Goal: Information Seeking & Learning: Stay updated

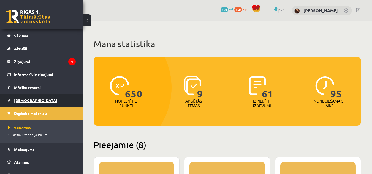
scroll to position [159, 0]
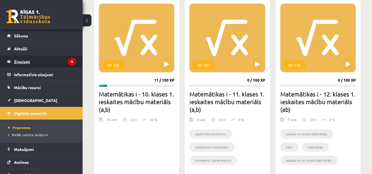
click at [11, 57] on link "Ziņojumi 4" at bounding box center [41, 61] width 69 height 13
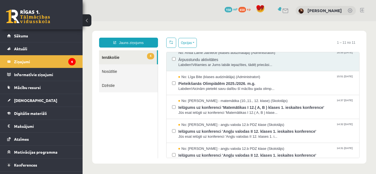
scroll to position [86, 0]
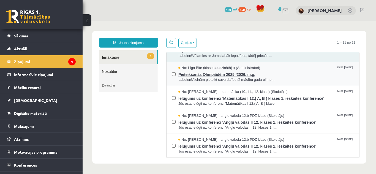
click at [215, 80] on span "Labdien!Aicinām pieteikt savu dalību šī mācību gada olimp..." at bounding box center [265, 79] width 175 height 5
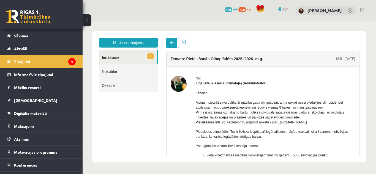
scroll to position [0, 0]
click at [170, 43] on span at bounding box center [172, 42] width 4 height 4
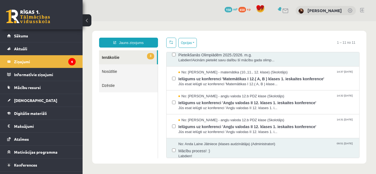
scroll to position [115, 0]
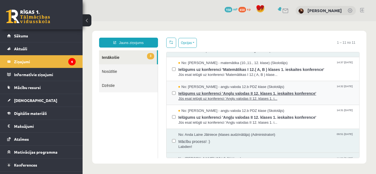
click at [215, 101] on span "Jūs esat ielūgti uz konferenci 'Angļu valodas II 12. klases 1. i..." at bounding box center [265, 98] width 175 height 5
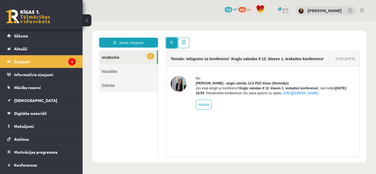
scroll to position [0, 0]
click at [173, 46] on link at bounding box center [171, 43] width 11 height 10
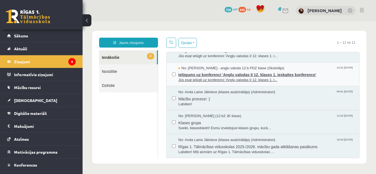
click at [209, 80] on span "Jūs esat ielūgti uz konferenci 'Angļu valodas II 12. klases 1. i..." at bounding box center [265, 80] width 175 height 5
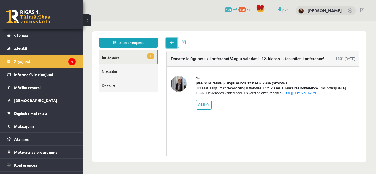
click at [174, 41] on link at bounding box center [171, 43] width 11 height 10
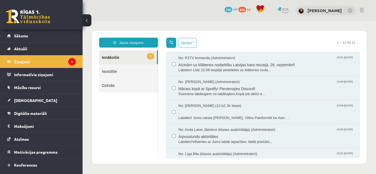
click at [172, 43] on span at bounding box center [171, 42] width 4 height 4
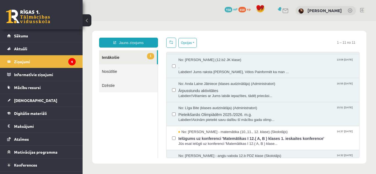
scroll to position [55, 0]
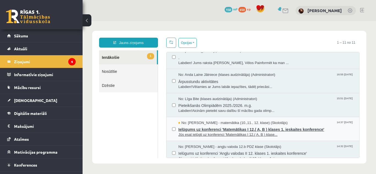
click at [223, 130] on span "Ielūgums uz konferenci 'Matemātikas I 12.( A, B ) klases 1. ieskaites konferenc…" at bounding box center [265, 129] width 175 height 7
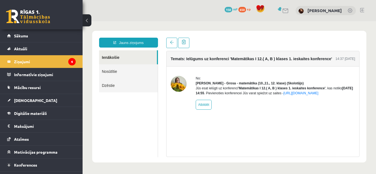
scroll to position [0, 0]
click at [173, 44] on span at bounding box center [172, 42] width 4 height 4
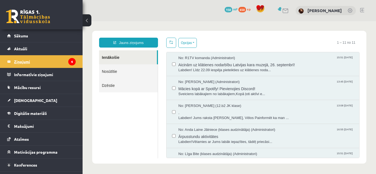
click at [26, 59] on legend "Ziņojumi 4" at bounding box center [45, 61] width 62 height 13
